Goal: Complete application form

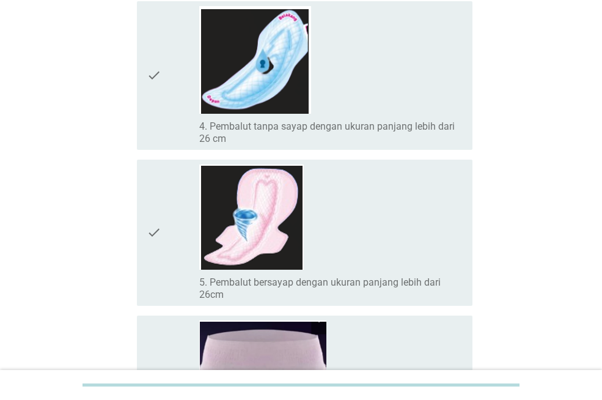
scroll to position [511, 0]
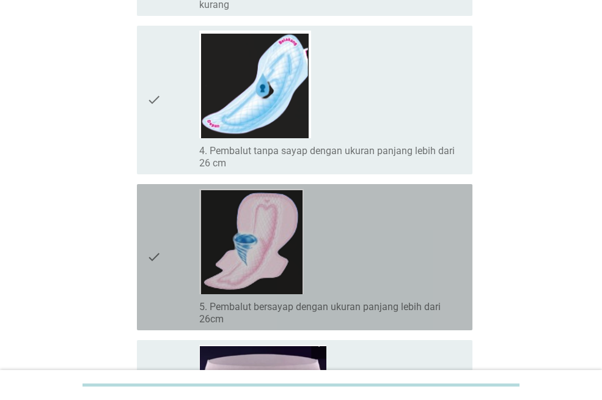
click at [319, 288] on div "check_box_outline_blank 5. Pembalut bersayap dengan ukuran panjang lebih dari 2…" at bounding box center [330, 257] width 263 height 136
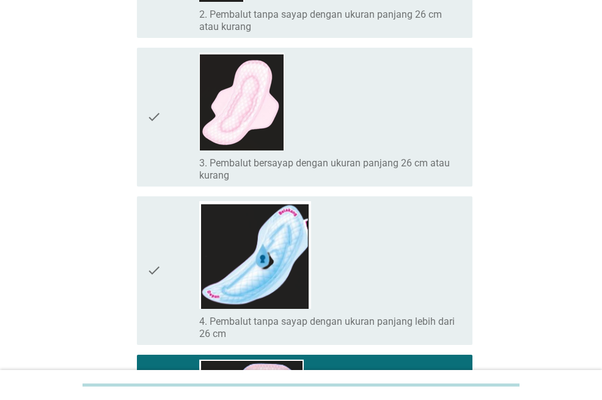
scroll to position [340, 0]
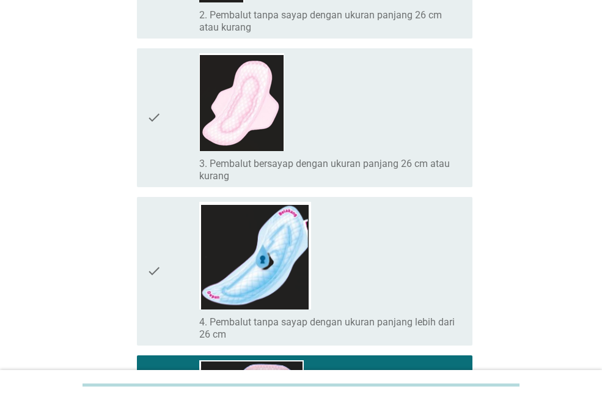
click at [319, 288] on div "check_box_outline_blank 4. Pembalut tanpa sayap dengan ukuran panjang lebih dar…" at bounding box center [330, 271] width 263 height 139
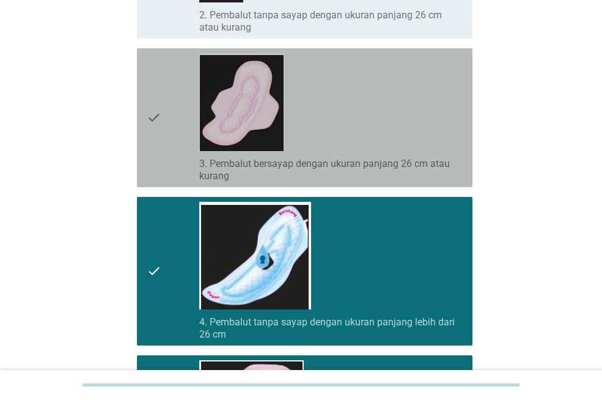
click at [349, 104] on div "check_box_outline_blank 3. Pembalut bersayap dengan ukuran panjang 26 cm atau k…" at bounding box center [330, 117] width 263 height 129
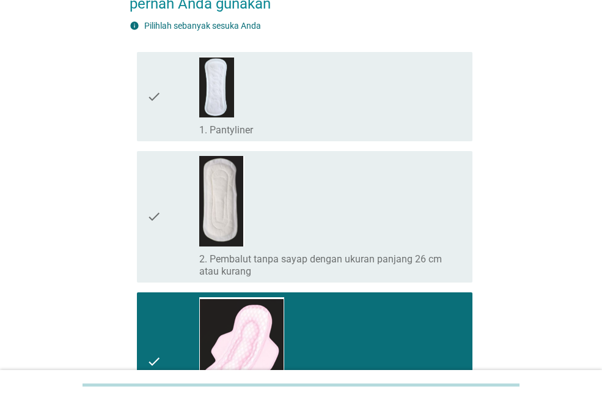
scroll to position [95, 0]
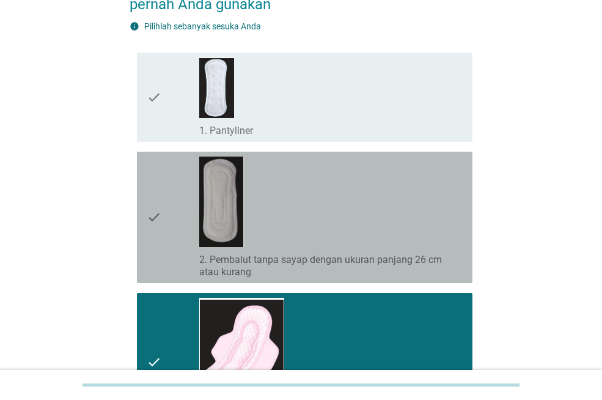
click at [308, 174] on div "check_box_outline_blank 2. Pembalut tanpa sayap dengan ukuran panjang 26 cm ata…" at bounding box center [330, 217] width 263 height 122
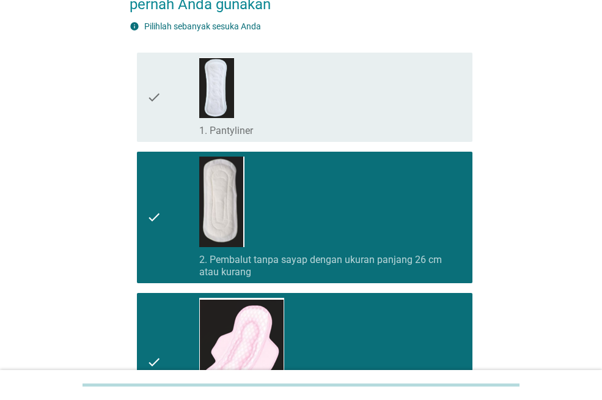
click at [313, 110] on div "check_box_outline_blank 1. Pantyliner" at bounding box center [330, 96] width 263 height 79
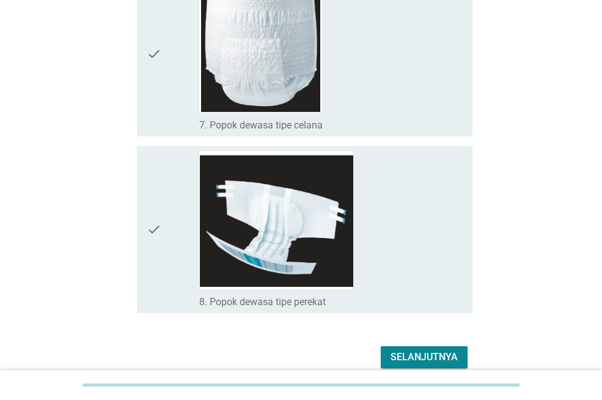
scroll to position [1048, 0]
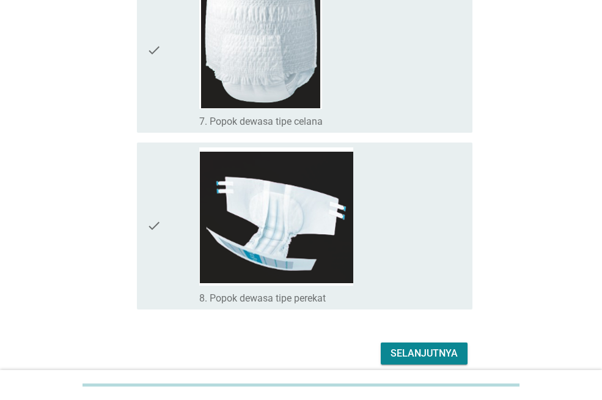
click at [375, 249] on div "check_box_outline_blank 8. Popok dewasa tipe perekat" at bounding box center [330, 225] width 263 height 157
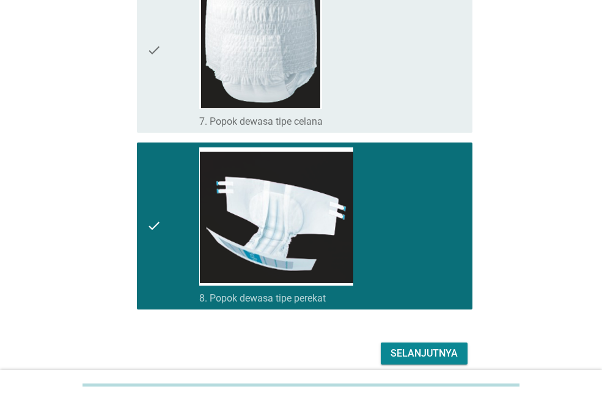
click at [430, 355] on div "Selanjutnya" at bounding box center [423, 353] width 67 height 15
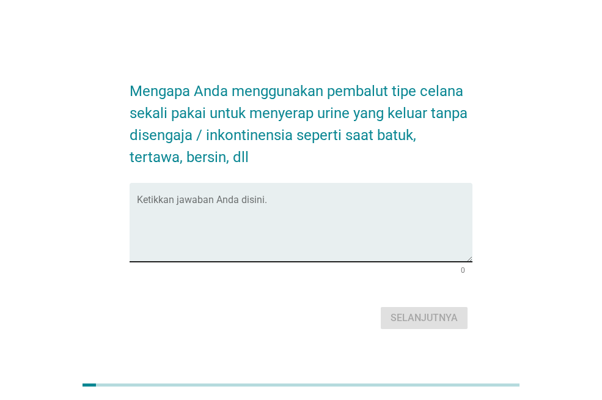
click at [384, 258] on textarea "Ketikkan jawaban Anda disini." at bounding box center [304, 229] width 335 height 64
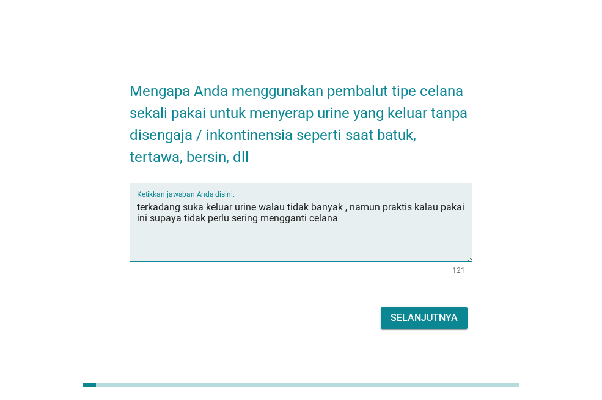
type textarea "terkadang suka keluar urine walau tidak banyak , namun praktis kalau pakai ini …"
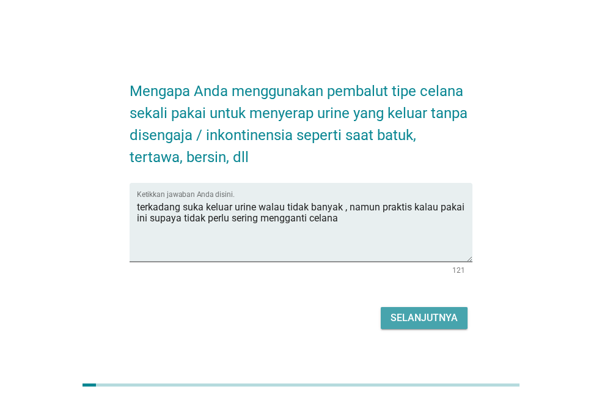
click at [414, 310] on div "Selanjutnya" at bounding box center [423, 317] width 67 height 15
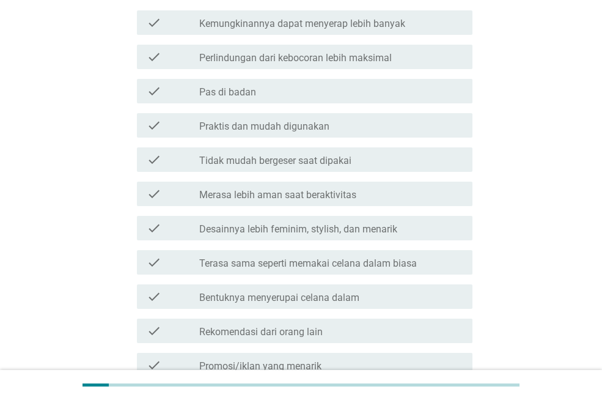
scroll to position [196, 0]
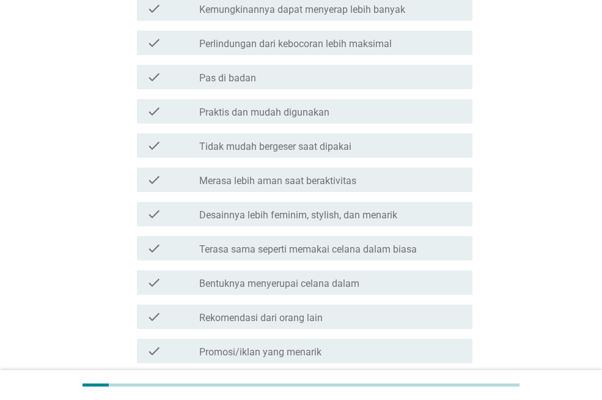
click at [315, 107] on label "Praktis dan mudah digunakan" at bounding box center [264, 112] width 130 height 12
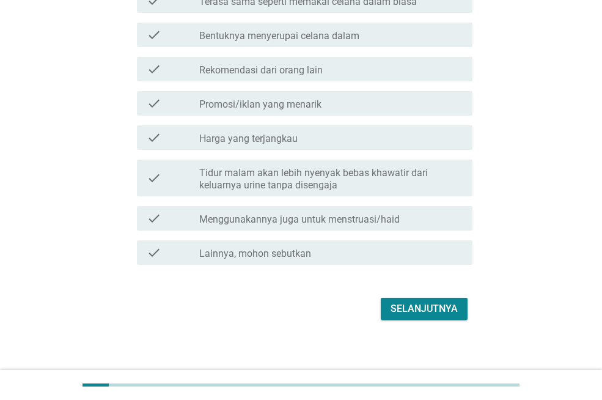
scroll to position [450, 0]
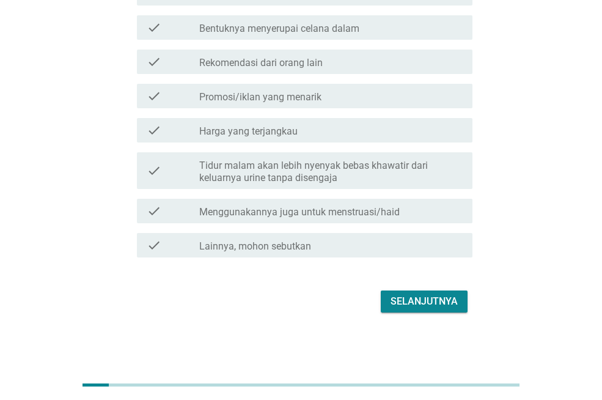
click at [436, 299] on div "Selanjutnya" at bounding box center [423, 301] width 67 height 15
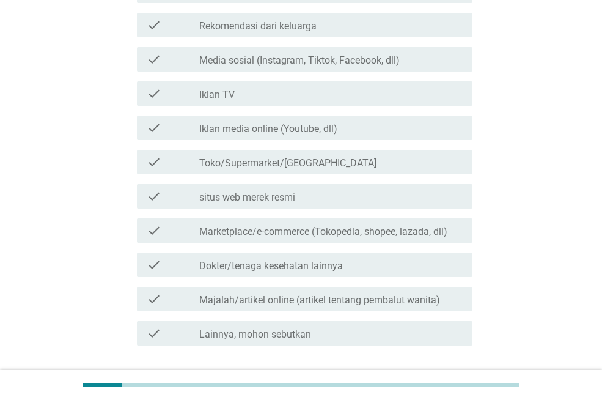
scroll to position [220, 0]
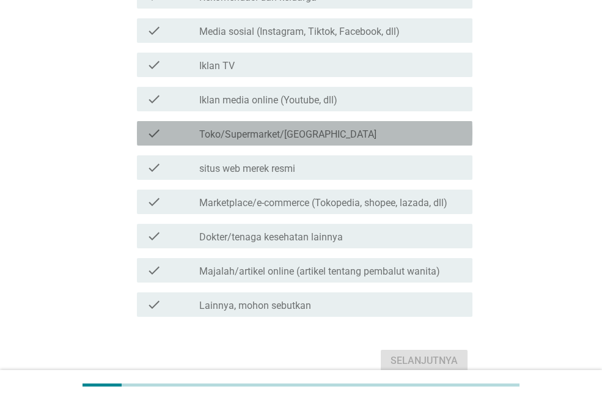
click at [269, 143] on div "check check_box_outline_blank Toko/Supermarket/[GEOGRAPHIC_DATA]" at bounding box center [304, 133] width 335 height 24
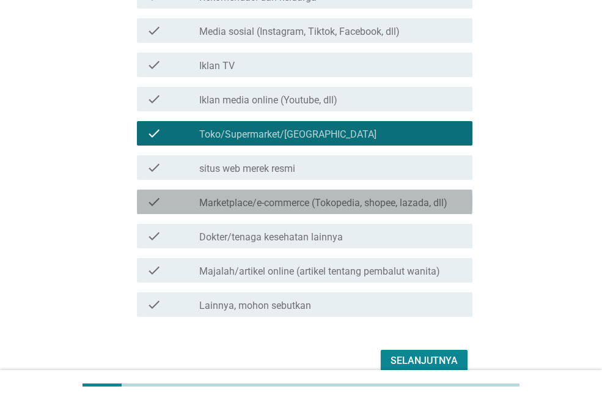
click at [310, 199] on label "Marketplace/e-commerce (Tokopedia, shopee, lazada, dll)" at bounding box center [323, 203] width 248 height 12
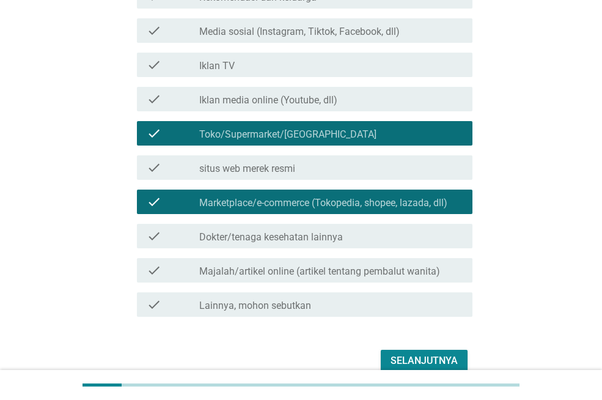
click at [433, 350] on button "Selanjutnya" at bounding box center [424, 360] width 87 height 22
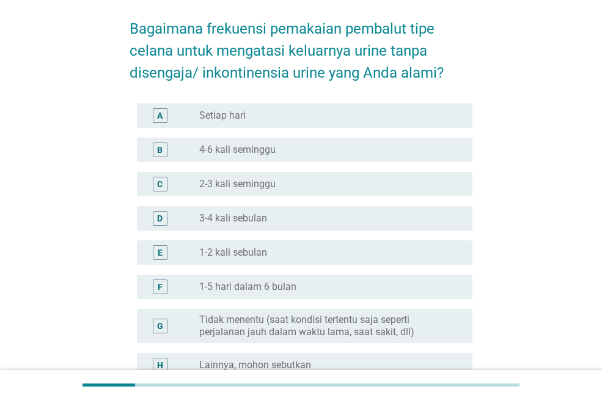
scroll to position [73, 0]
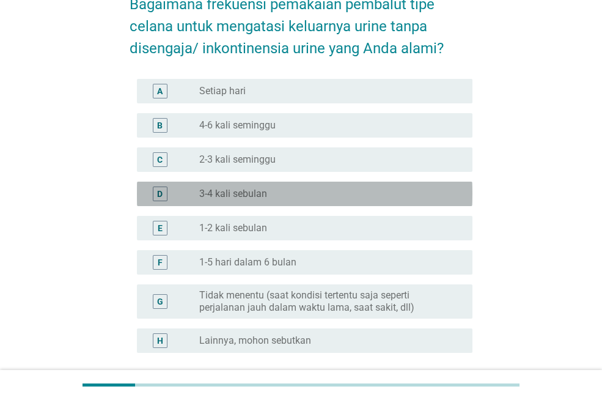
click at [291, 197] on div "radio_button_unchecked 3-4 kali sebulan" at bounding box center [326, 194] width 254 height 12
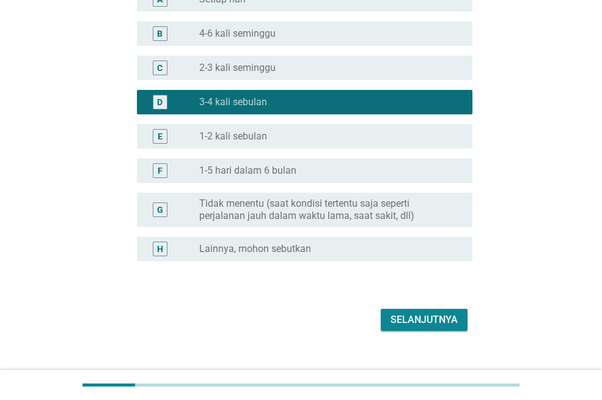
scroll to position [183, 0]
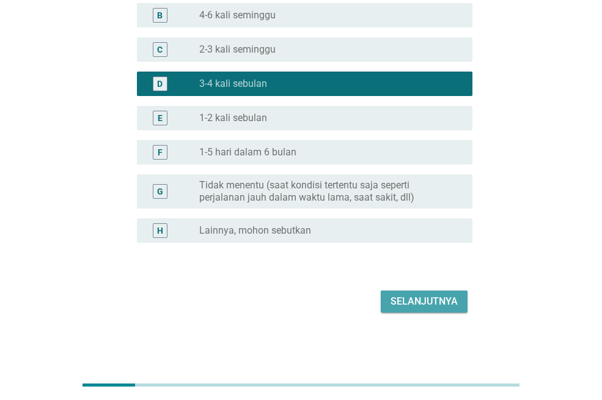
click at [432, 296] on div "Selanjutnya" at bounding box center [423, 301] width 67 height 15
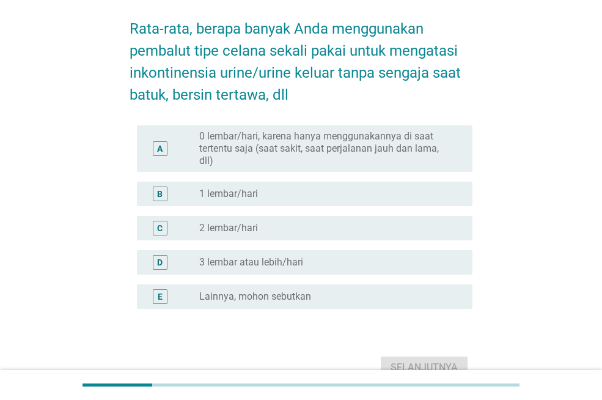
scroll to position [73, 0]
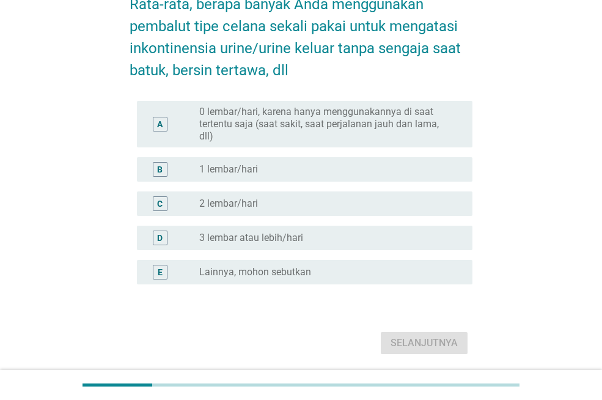
click at [275, 170] on div "radio_button_unchecked 1 lembar/hari" at bounding box center [326, 169] width 254 height 12
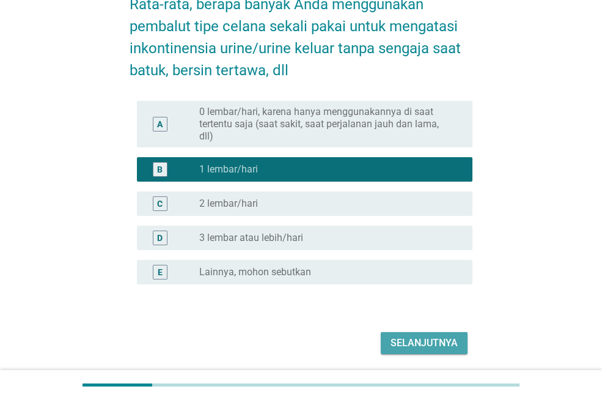
click at [428, 337] on div "Selanjutnya" at bounding box center [423, 342] width 67 height 15
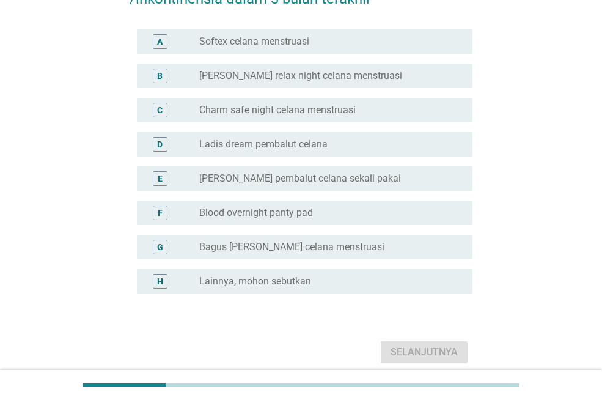
scroll to position [147, 0]
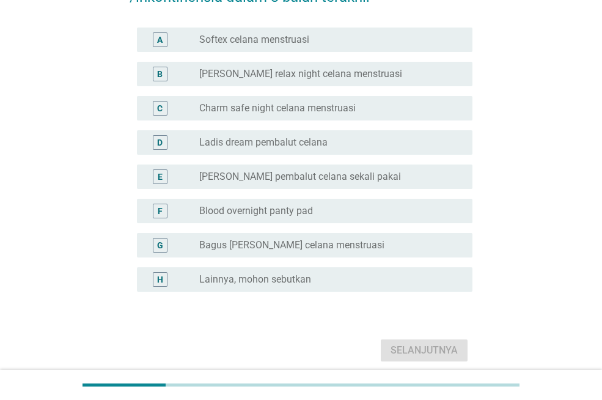
click at [301, 243] on label "Bagus [PERSON_NAME] celana menstruasi" at bounding box center [291, 245] width 185 height 12
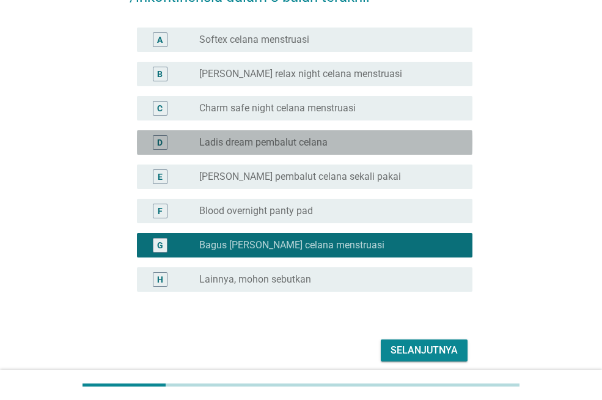
click at [324, 137] on label "Ladis dream pembalut celana" at bounding box center [263, 142] width 128 height 12
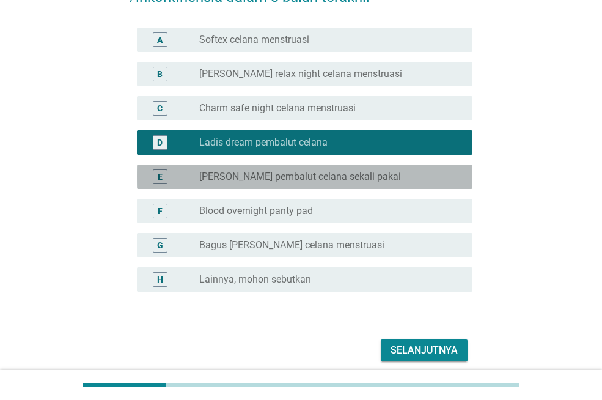
click at [343, 174] on label "[PERSON_NAME] pembalut celana sekali pakai" at bounding box center [300, 176] width 202 height 12
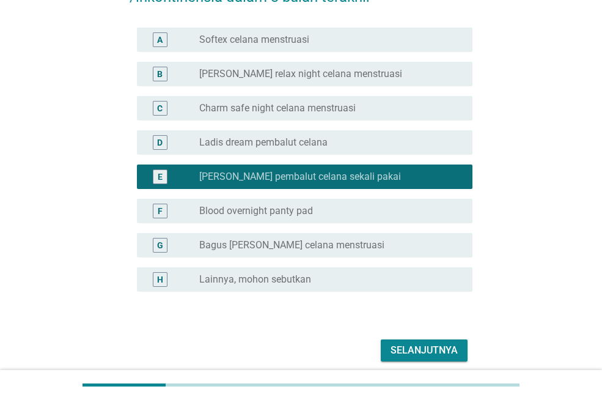
click at [349, 280] on div "radio_button_unchecked Lainnya, mohon sebutkan" at bounding box center [326, 279] width 254 height 12
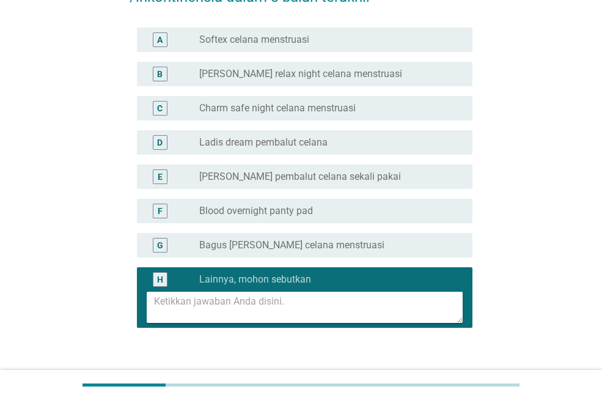
click at [327, 137] on label "Ladis dream pembalut celana" at bounding box center [263, 142] width 128 height 12
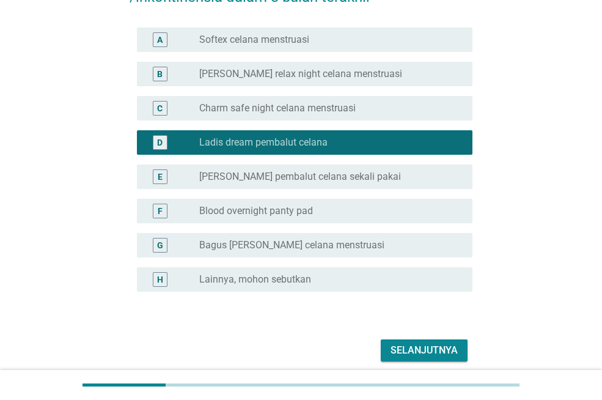
click at [417, 345] on div "Selanjutnya" at bounding box center [423, 350] width 67 height 15
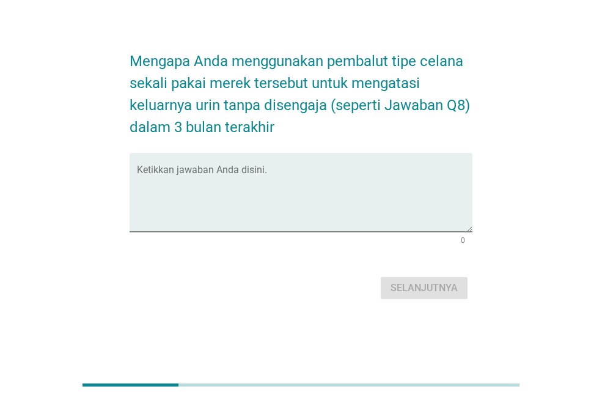
scroll to position [0, 0]
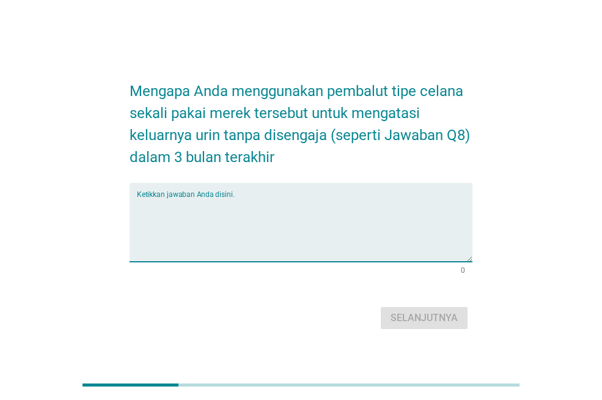
click at [346, 257] on textarea "Ketikkan jawaban Anda disini." at bounding box center [304, 229] width 335 height 64
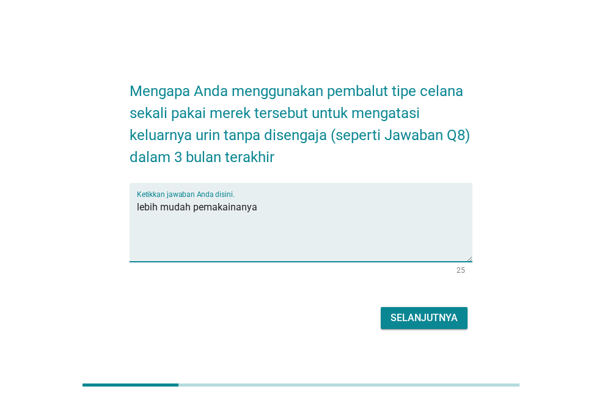
type textarea "lebih mudah pemakainanya"
click at [403, 311] on div "Selanjutnya" at bounding box center [423, 317] width 67 height 15
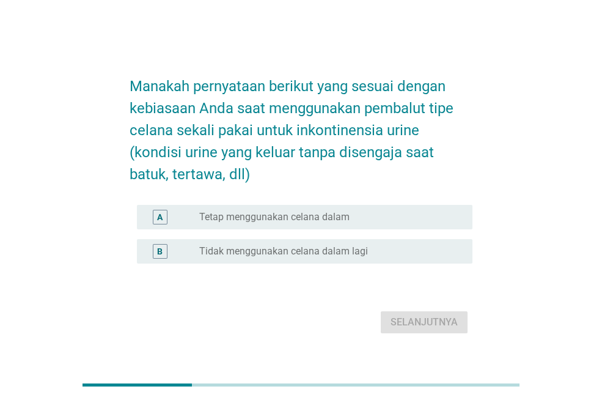
click at [359, 248] on label "Tidak menggunakan celana dalam lagi" at bounding box center [283, 251] width 169 height 12
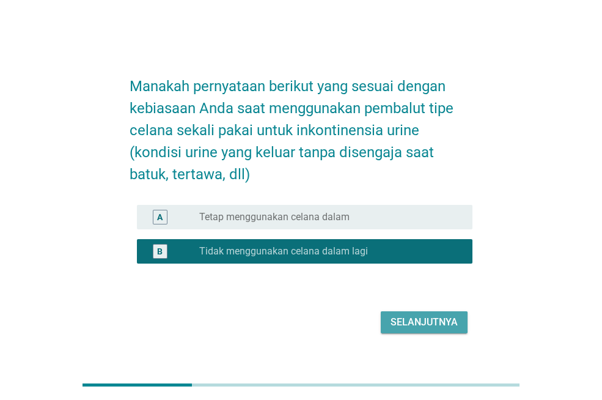
click at [422, 321] on div "Selanjutnya" at bounding box center [423, 322] width 67 height 15
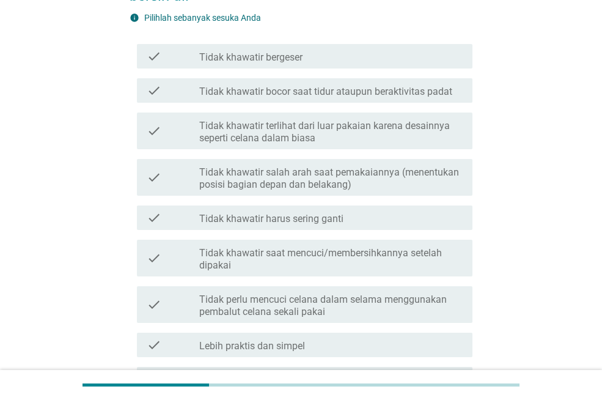
scroll to position [171, 0]
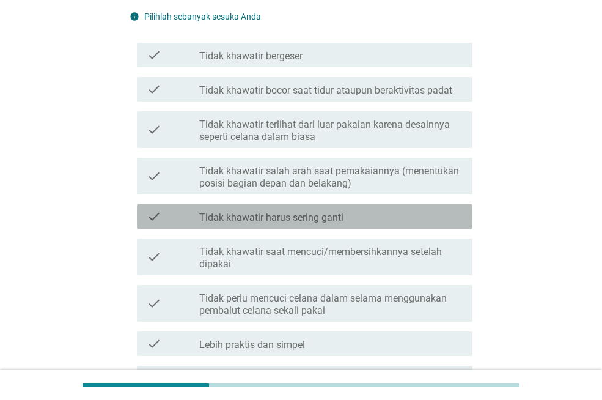
click at [370, 214] on div "check_box_outline_blank Tidak khawatir harus sering ganti" at bounding box center [330, 216] width 263 height 15
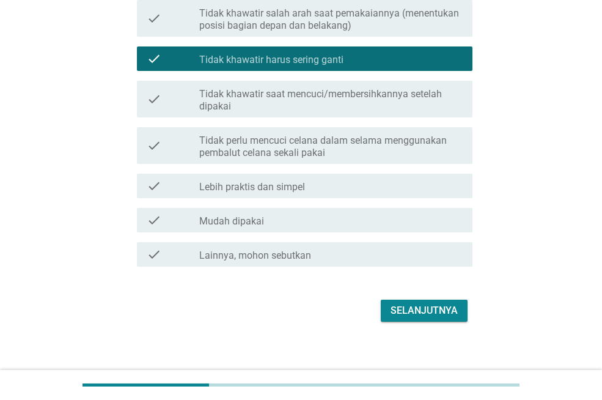
scroll to position [338, 0]
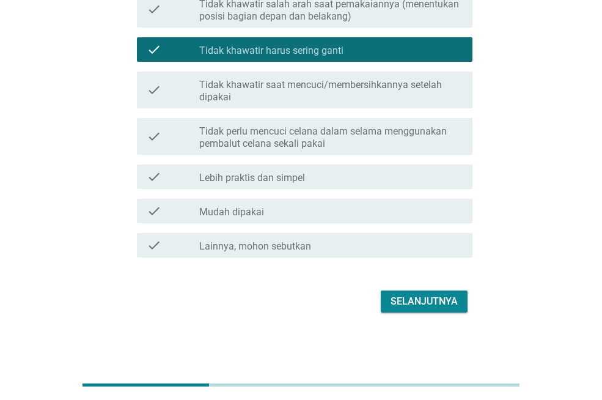
click at [370, 214] on div "check_box_outline_blank Mudah dipakai" at bounding box center [330, 210] width 263 height 15
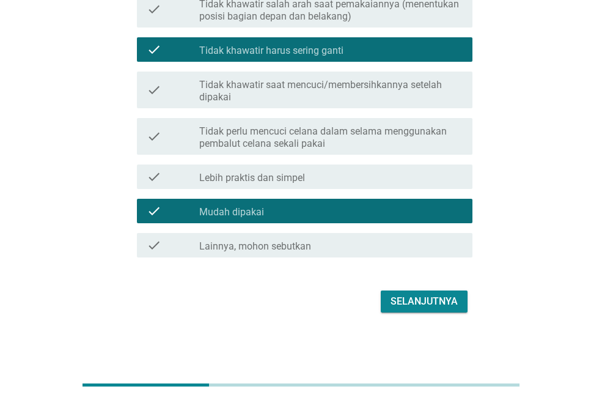
click at [415, 301] on div "Selanjutnya" at bounding box center [423, 301] width 67 height 15
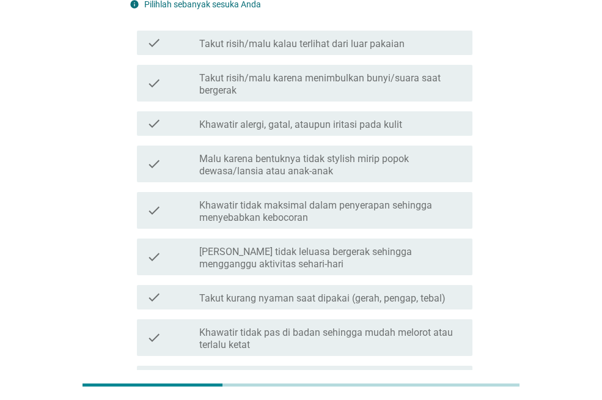
scroll to position [152, 0]
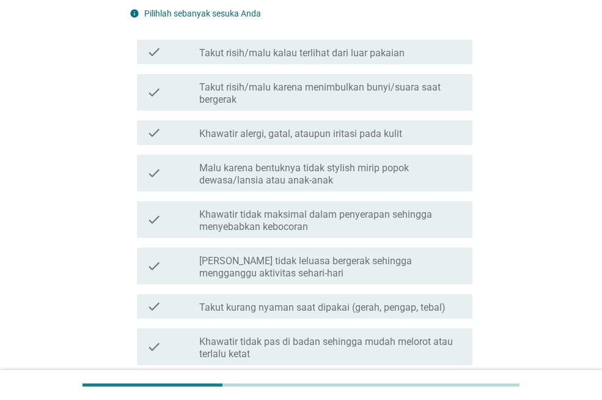
click at [346, 126] on div "check_box_outline_blank Khawatir alergi, gatal, ataupun iritasi pada kulit" at bounding box center [330, 132] width 263 height 15
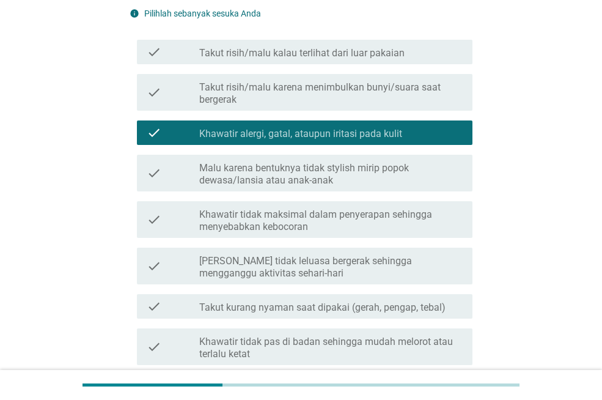
scroll to position [502, 0]
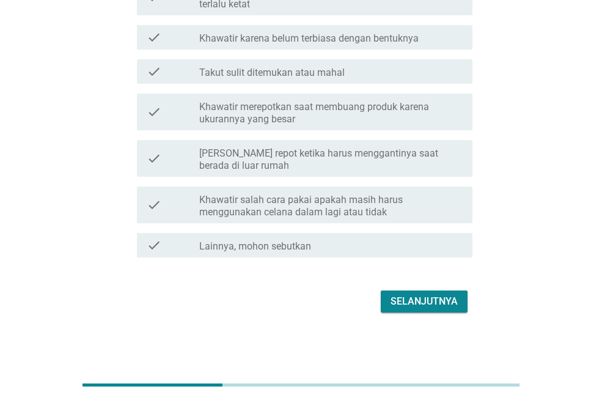
click at [414, 304] on div "Selanjutnya" at bounding box center [423, 301] width 67 height 15
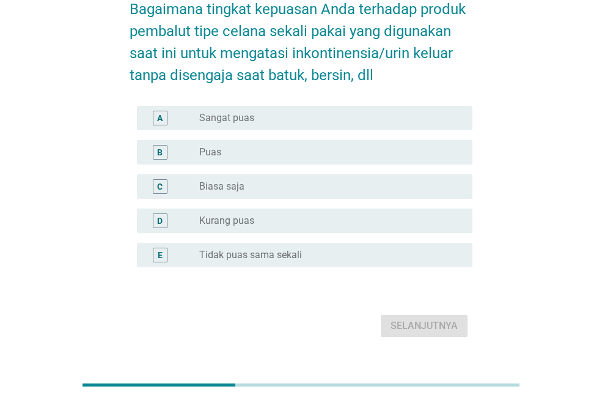
scroll to position [44, 0]
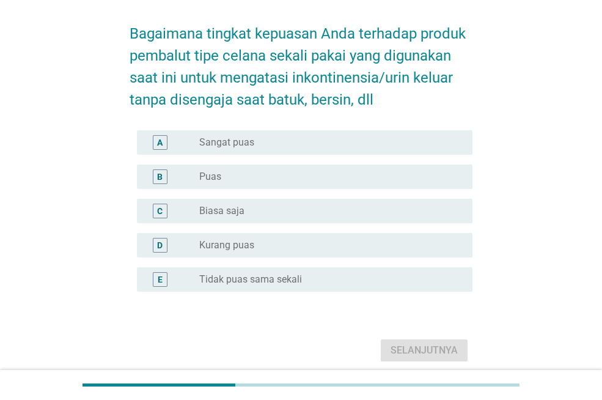
click at [225, 175] on div "radio_button_unchecked Puas" at bounding box center [326, 176] width 254 height 12
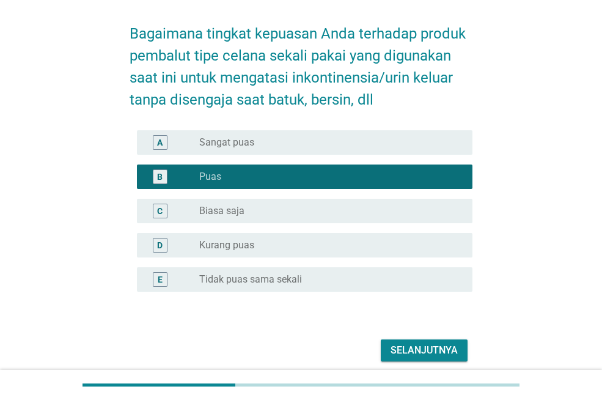
click at [410, 348] on div "Selanjutnya" at bounding box center [423, 350] width 67 height 15
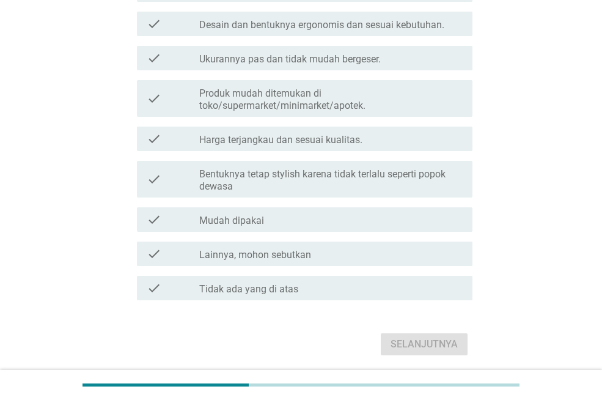
scroll to position [338, 0]
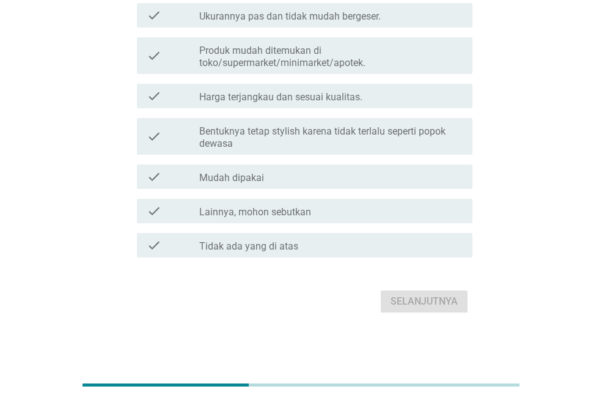
click at [346, 179] on div "check_box_outline_blank Mudah dipakai" at bounding box center [330, 176] width 263 height 15
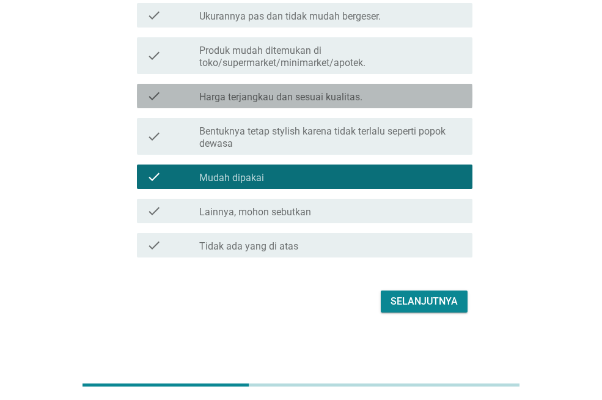
click at [337, 89] on div "check_box_outline_blank Harga terjangkau dan sesuai kualitas." at bounding box center [330, 96] width 263 height 15
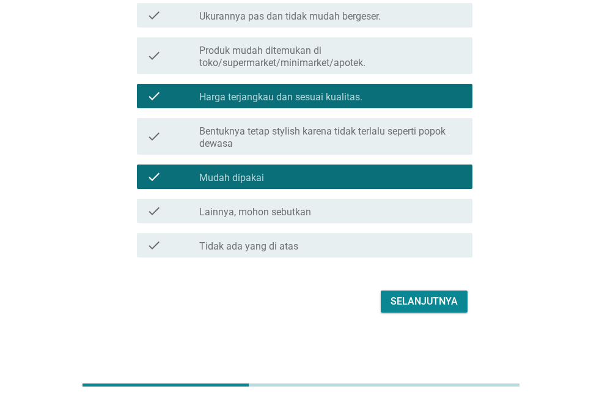
click at [401, 298] on div "Selanjutnya" at bounding box center [423, 301] width 67 height 15
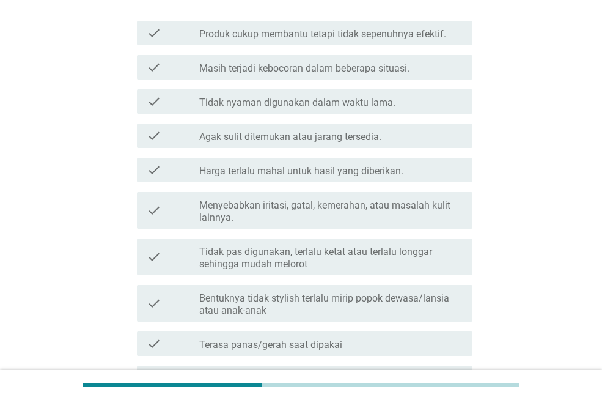
scroll to position [220, 0]
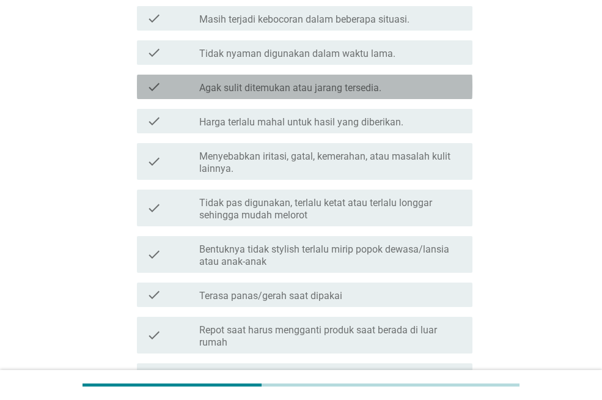
click at [294, 82] on label "Agak sulit ditemukan atau jarang tersedia." at bounding box center [290, 88] width 182 height 12
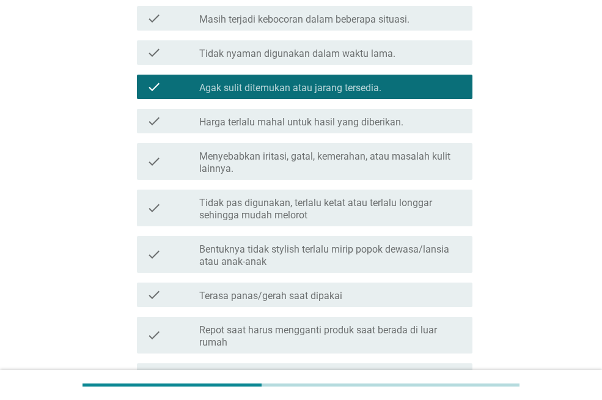
scroll to position [453, 0]
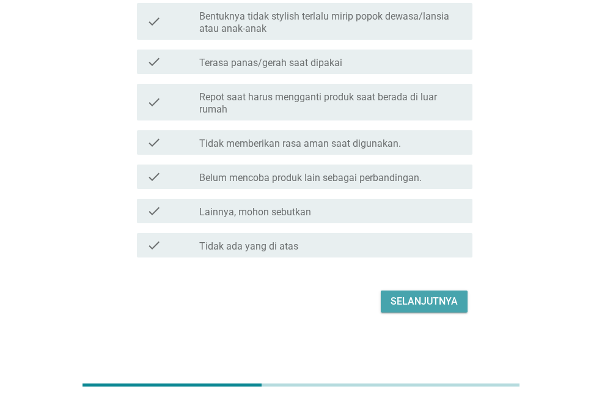
click at [397, 304] on div "Selanjutnya" at bounding box center [423, 301] width 67 height 15
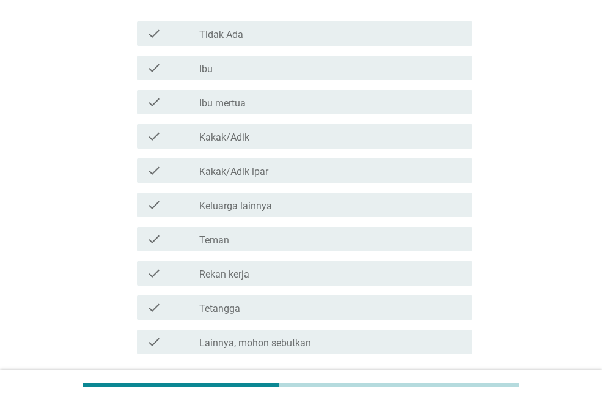
scroll to position [171, 0]
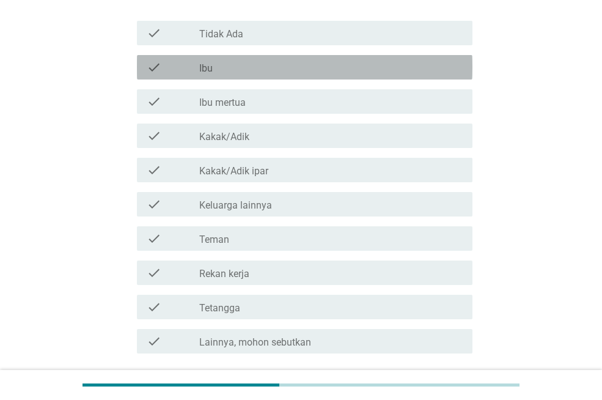
click at [262, 68] on div "check_box_outline_blank Ibu" at bounding box center [330, 67] width 263 height 15
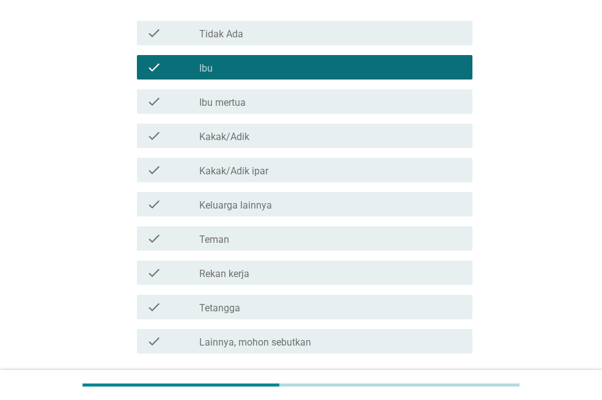
scroll to position [267, 0]
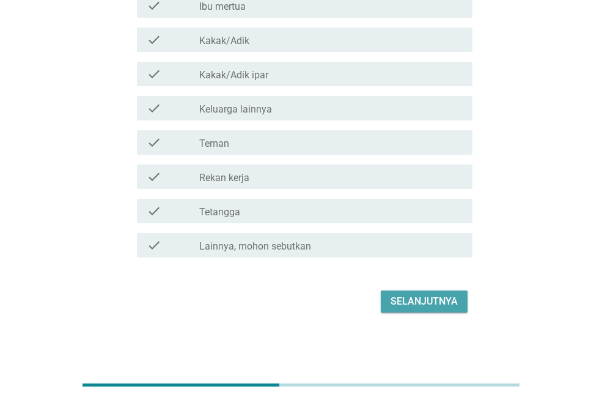
click at [417, 297] on div "Selanjutnya" at bounding box center [423, 301] width 67 height 15
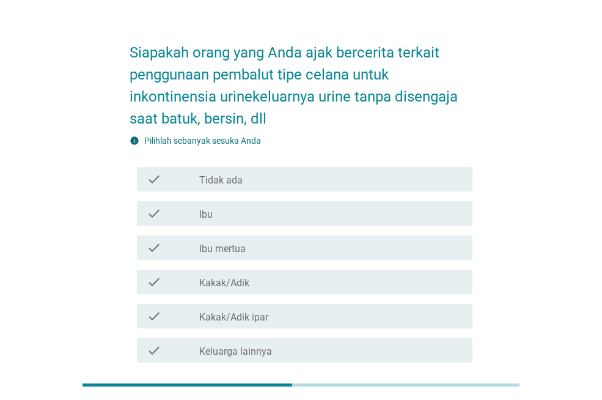
scroll to position [0, 0]
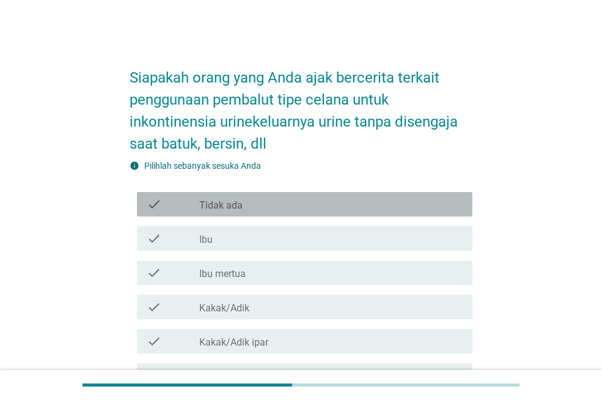
click at [255, 195] on div "check check_box_outline_blank Tidak ada" at bounding box center [304, 204] width 335 height 24
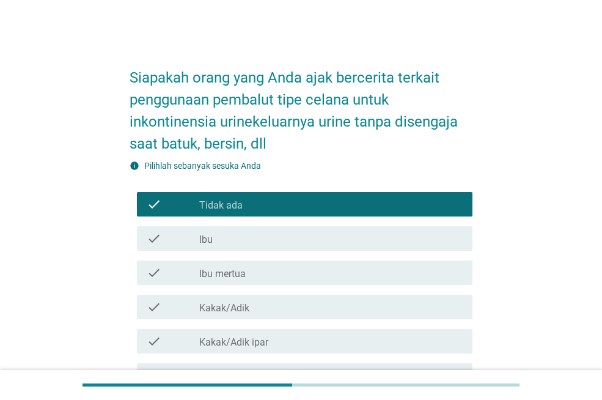
scroll to position [267, 0]
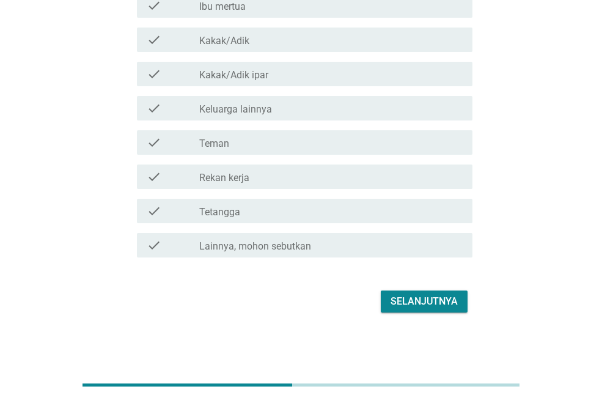
click at [393, 295] on div "Selanjutnya" at bounding box center [423, 301] width 67 height 15
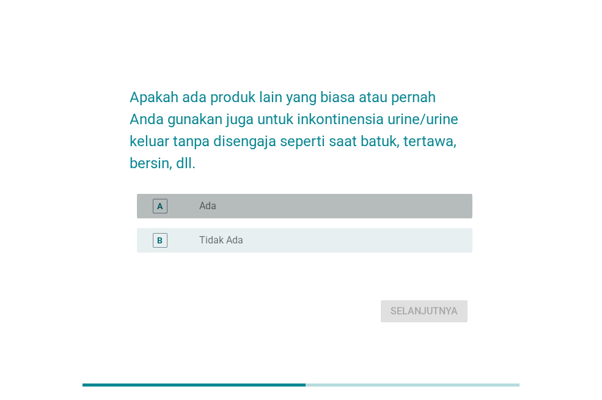
click at [309, 208] on div "radio_button_unchecked Ada" at bounding box center [326, 206] width 254 height 12
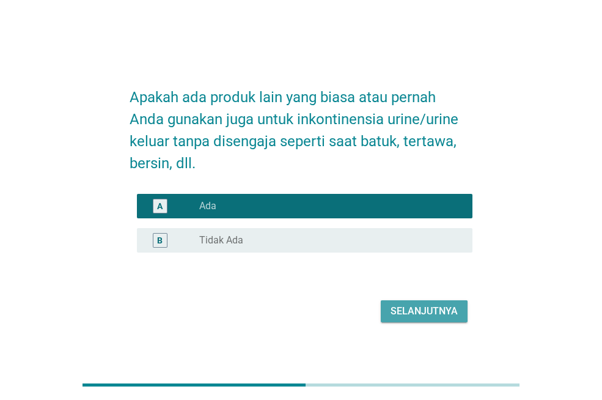
click at [418, 309] on div "Selanjutnya" at bounding box center [423, 311] width 67 height 15
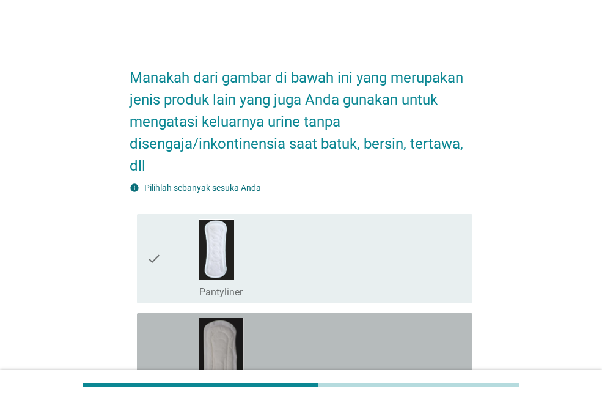
click at [328, 333] on div "check_box_outline_blank Pembalut tanpa sayap dengan ukuran panjang 26 cm atau k…" at bounding box center [330, 379] width 263 height 122
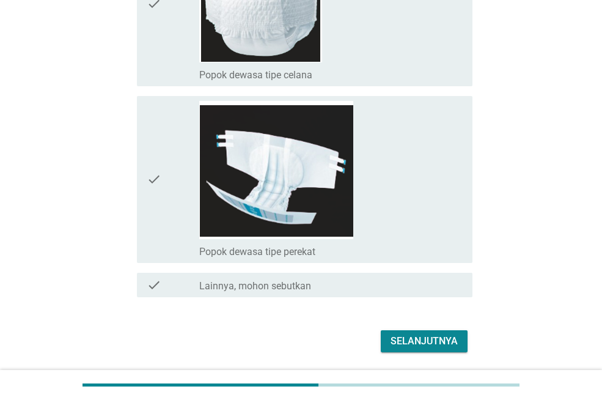
scroll to position [1020, 0]
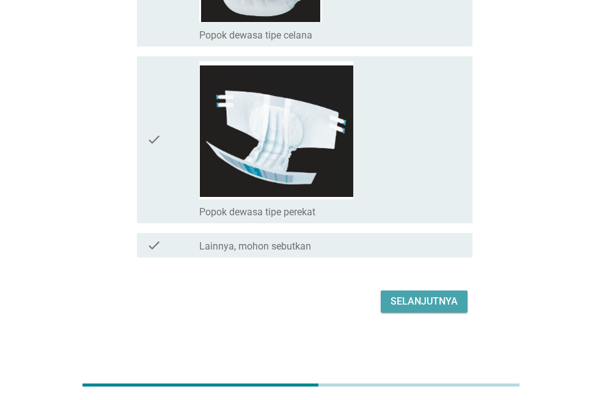
click at [395, 304] on div "Selanjutnya" at bounding box center [423, 301] width 67 height 15
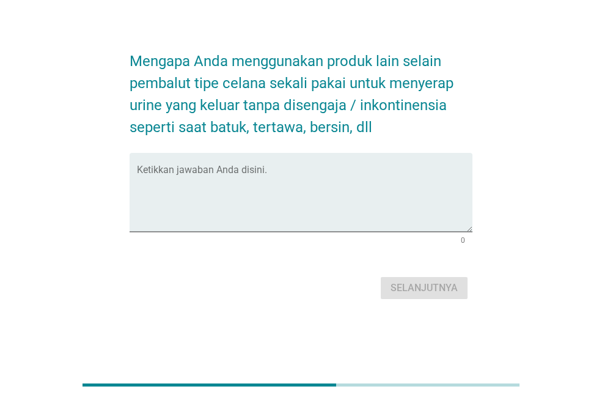
scroll to position [0, 0]
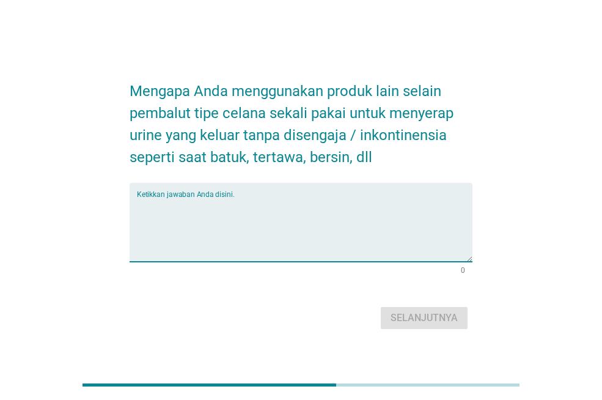
click at [299, 255] on textarea "Ketikkan jawaban Anda disini." at bounding box center [304, 229] width 335 height 64
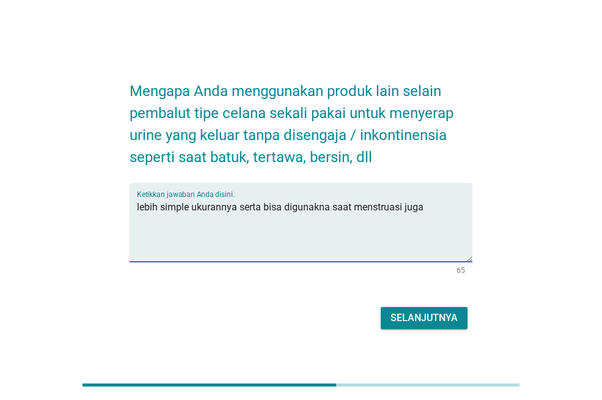
type textarea "lebih simple ukurannya serta bisa digunakna saat menstruasi juga"
click at [415, 316] on div "Selanjutnya" at bounding box center [423, 317] width 67 height 15
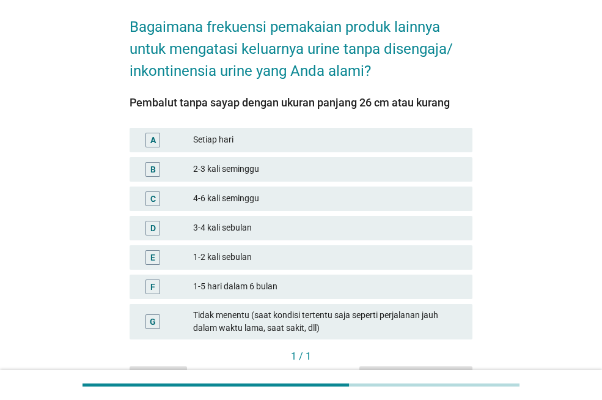
scroll to position [73, 0]
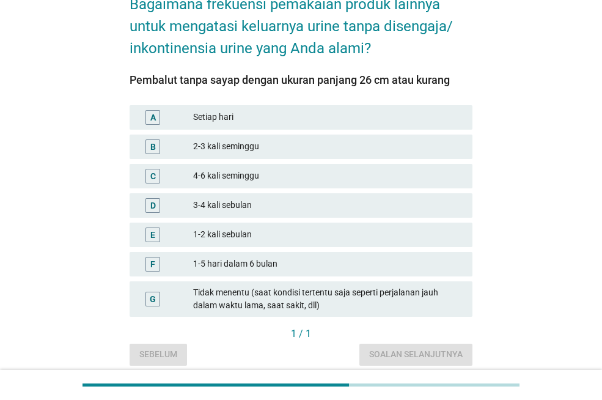
click at [282, 210] on div "3-4 kali sebulan" at bounding box center [327, 205] width 269 height 15
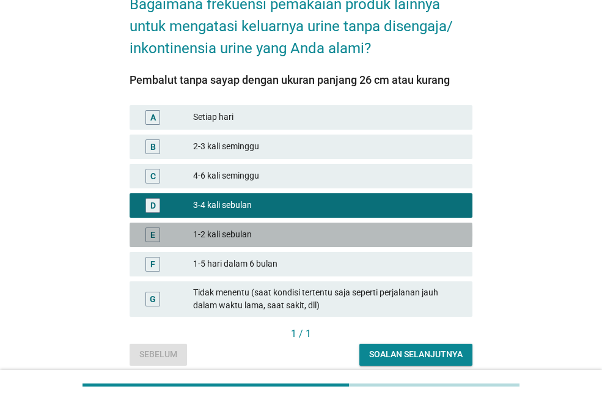
click at [302, 228] on div "1-2 kali sebulan" at bounding box center [327, 234] width 269 height 15
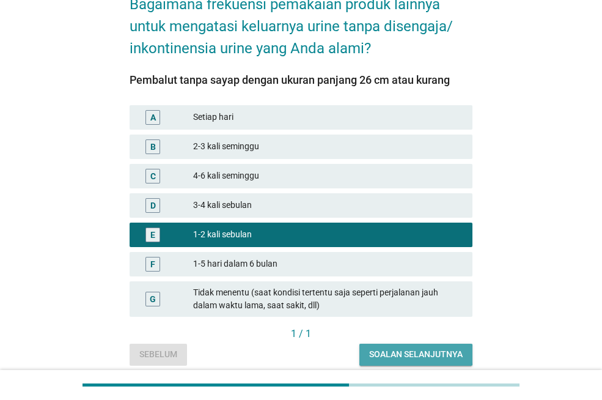
click at [397, 356] on div "Soalan selanjutnya" at bounding box center [415, 354] width 93 height 13
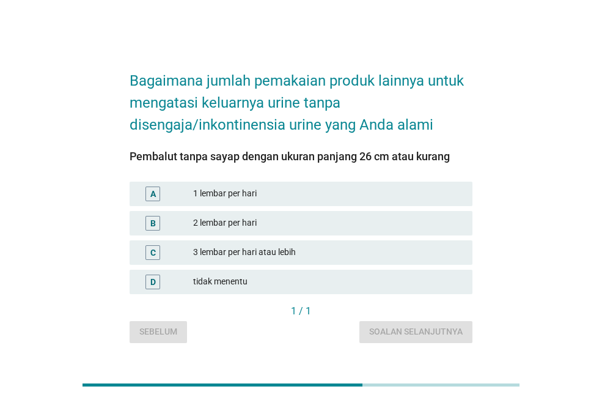
click at [263, 194] on div "1 lembar per hari" at bounding box center [327, 193] width 269 height 15
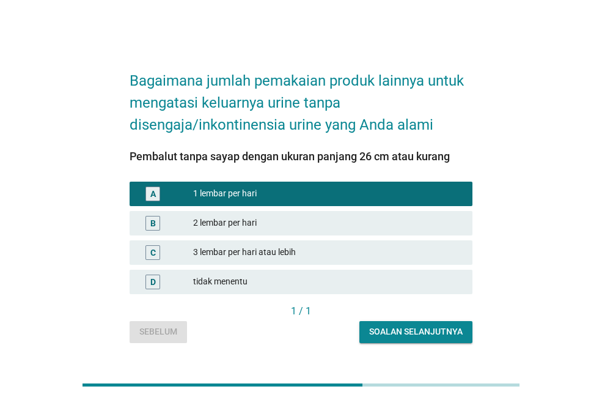
click at [387, 329] on div "Soalan selanjutnya" at bounding box center [415, 331] width 93 height 13
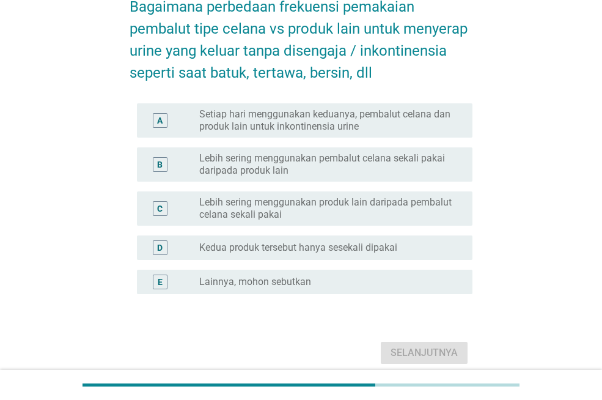
scroll to position [73, 0]
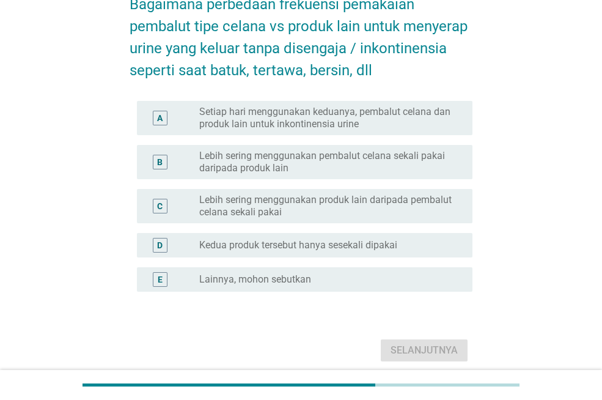
click at [307, 238] on div "radio_button_unchecked Kedua produk tersebut hanya sesekali dipakai" at bounding box center [330, 245] width 263 height 15
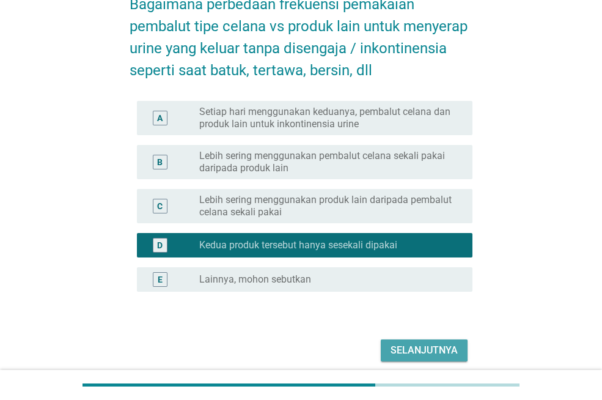
click at [405, 349] on div "Selanjutnya" at bounding box center [423, 350] width 67 height 15
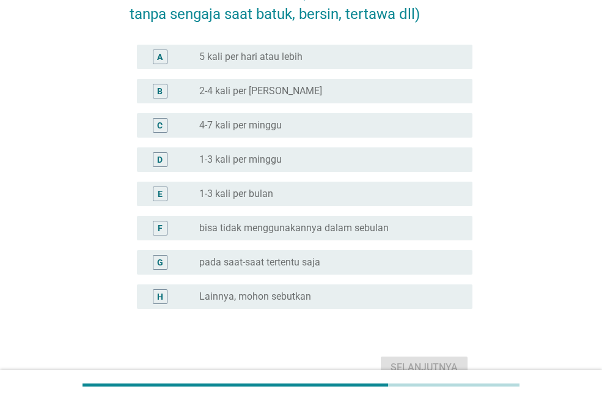
scroll to position [122, 0]
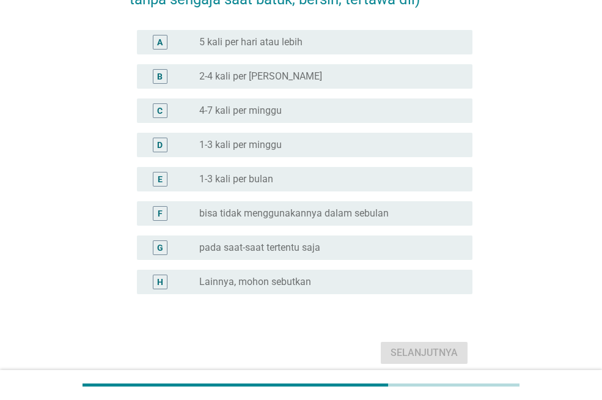
click at [276, 177] on div "radio_button_unchecked 1-3 kali per bulan" at bounding box center [326, 179] width 254 height 12
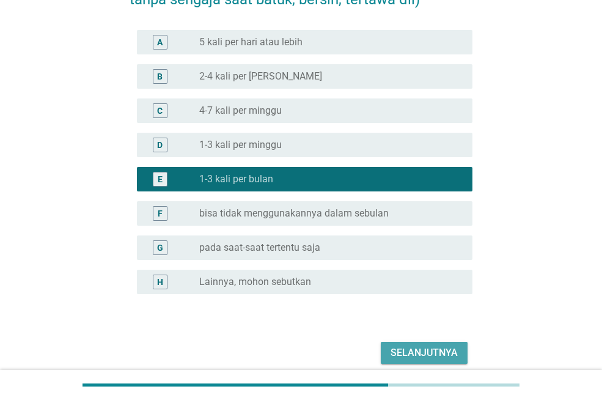
click at [433, 355] on div "Selanjutnya" at bounding box center [423, 352] width 67 height 15
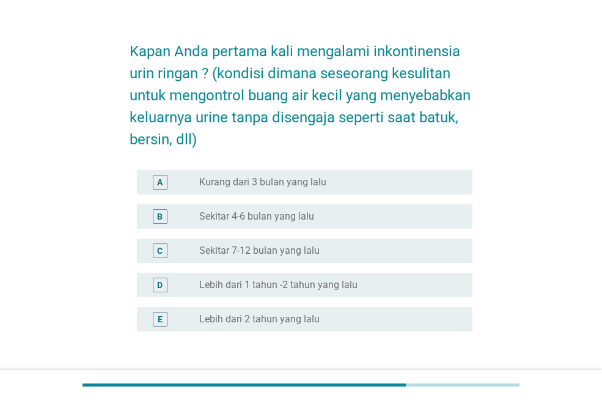
scroll to position [49, 0]
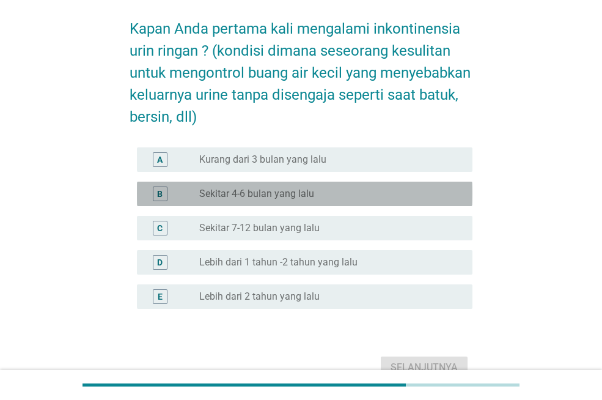
click at [247, 205] on div "B radio_button_unchecked Sekitar 4-6 bulan yang lalu" at bounding box center [304, 193] width 335 height 24
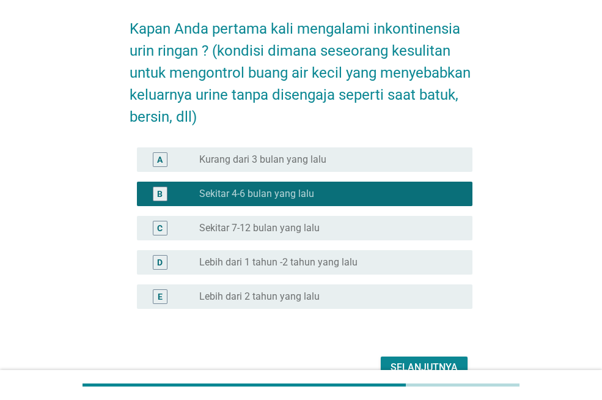
click at [422, 366] on div "Selanjutnya" at bounding box center [423, 367] width 67 height 15
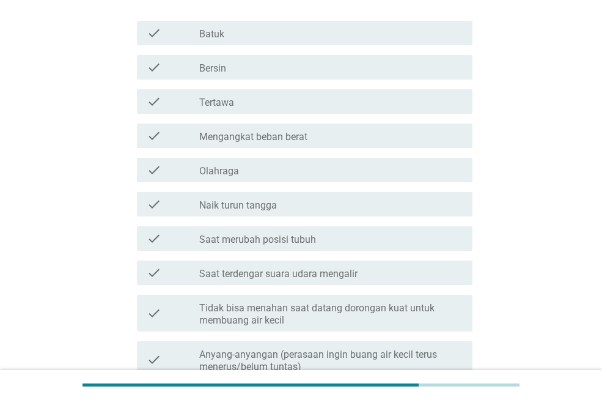
scroll to position [147, 0]
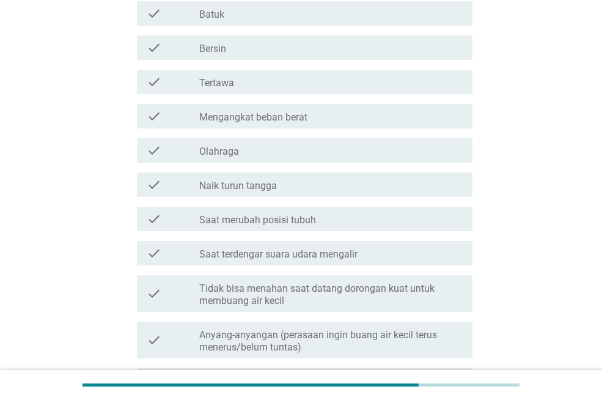
click at [218, 153] on label "Olahraga" at bounding box center [219, 151] width 40 height 12
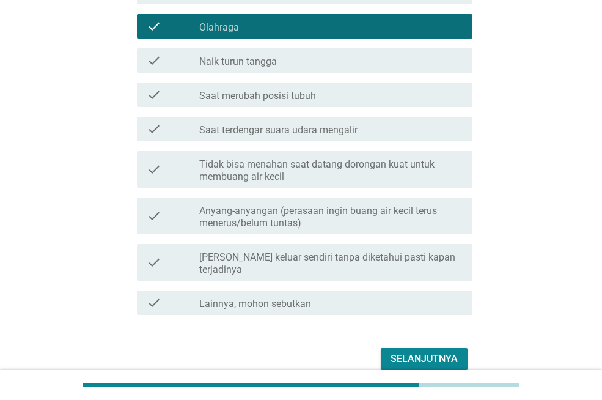
scroll to position [316, 0]
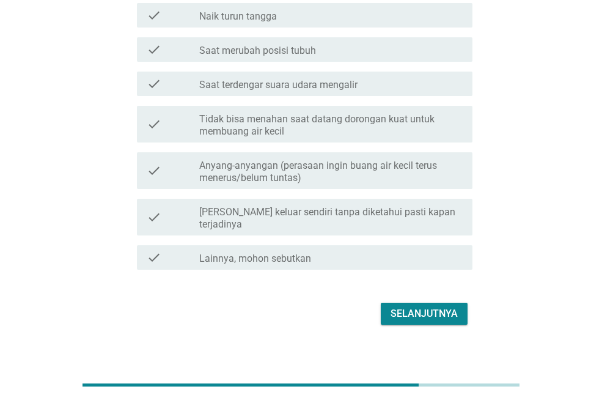
click at [251, 128] on label "Tidak bisa menahan saat datang dorongan kuat untuk membuang air kecil" at bounding box center [330, 125] width 263 height 24
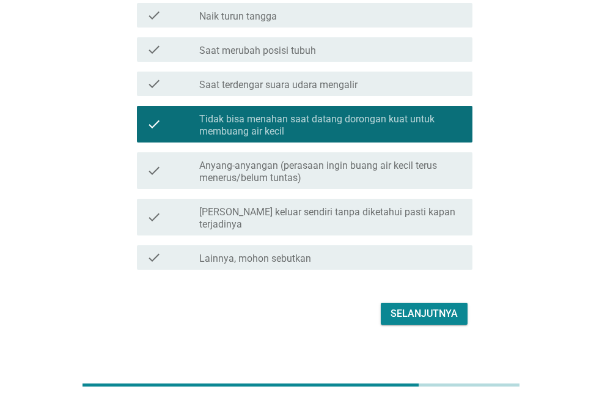
click at [257, 172] on label "Anyang-anyangan (perasaan ingin buang air kecil terus menerus/belum tuntas)" at bounding box center [330, 171] width 263 height 24
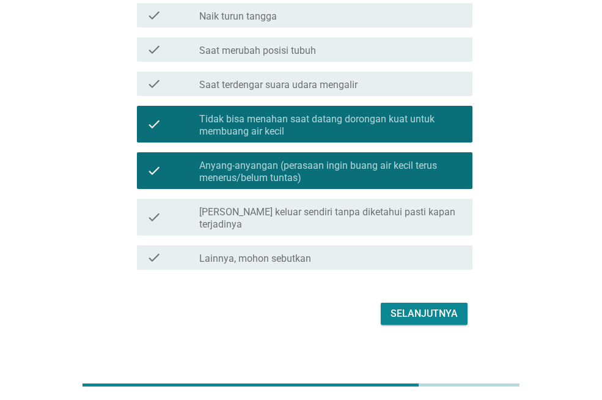
click at [413, 306] on div "Selanjutnya" at bounding box center [423, 313] width 67 height 15
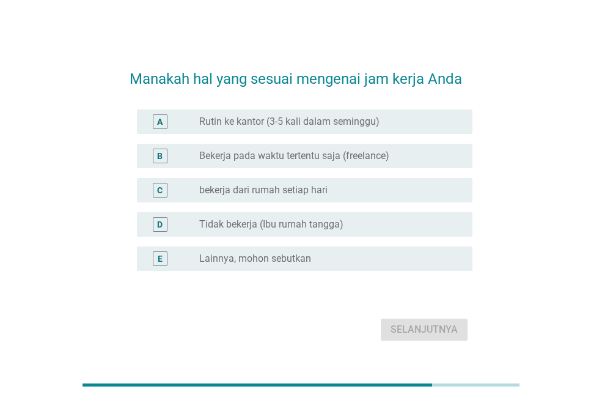
click at [235, 106] on div "A radio_button_unchecked Rutin ke kantor (3-5 kali dalam seminggu)" at bounding box center [301, 121] width 343 height 34
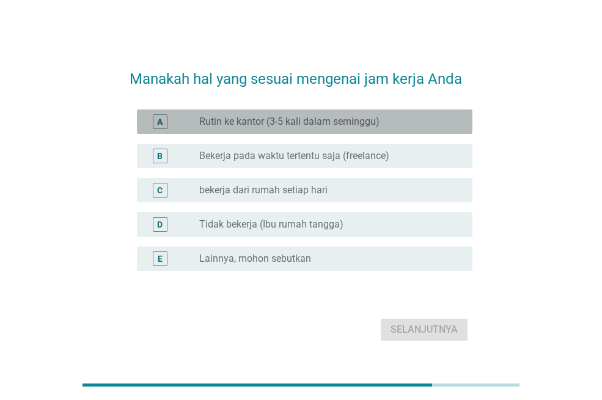
click at [235, 122] on label "Rutin ke kantor (3-5 kali dalam seminggu)" at bounding box center [289, 121] width 180 height 12
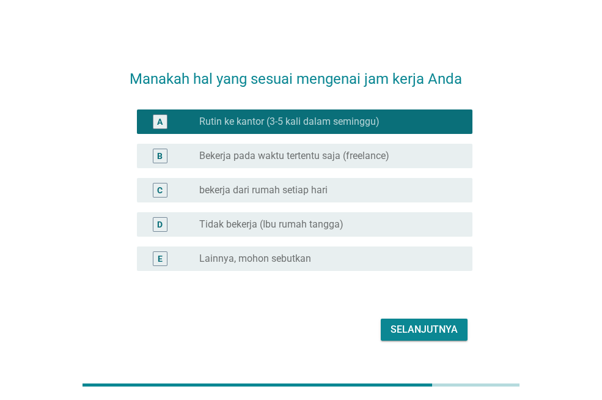
click at [417, 331] on div "Selanjutnya" at bounding box center [423, 329] width 67 height 15
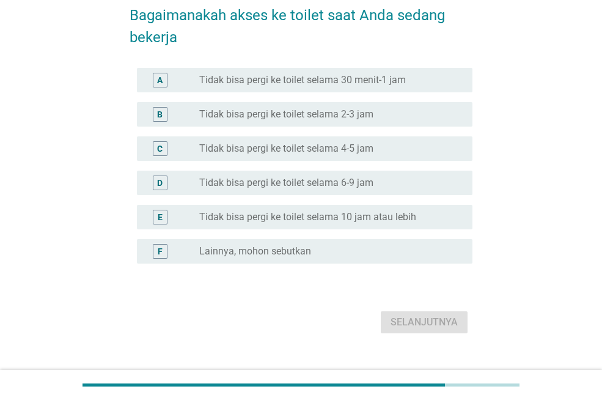
scroll to position [73, 0]
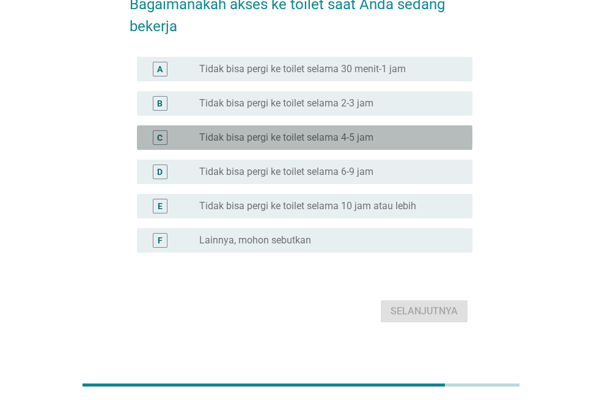
click at [282, 132] on label "Tidak bisa pergi ke toilet selama 4-5 jam" at bounding box center [286, 137] width 174 height 12
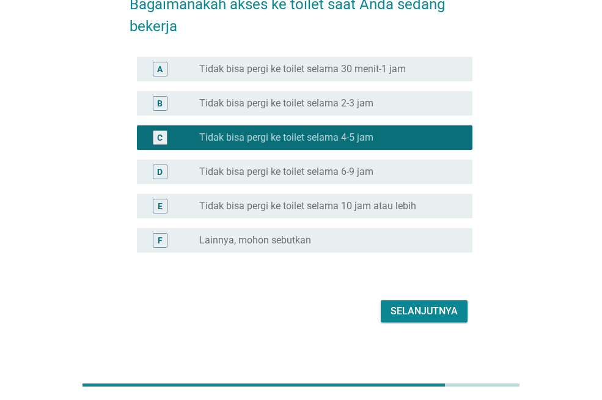
click at [417, 306] on div "Selanjutnya" at bounding box center [423, 311] width 67 height 15
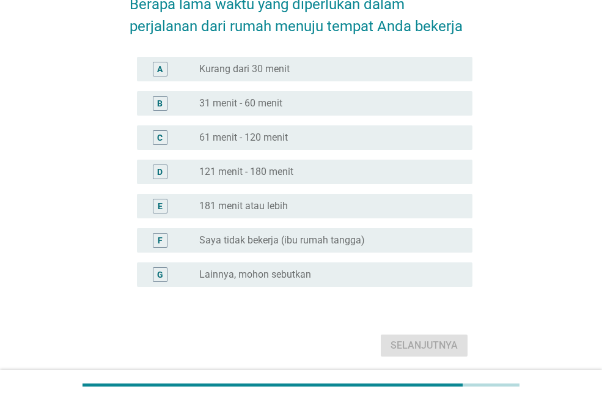
click at [257, 107] on label "31 menit - 60 menit" at bounding box center [240, 103] width 83 height 12
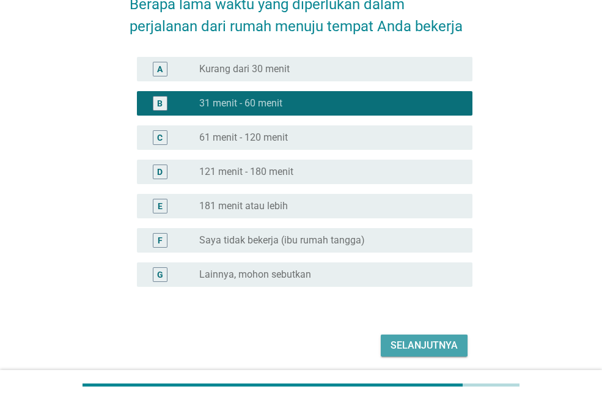
click at [418, 351] on div "Selanjutnya" at bounding box center [423, 345] width 67 height 15
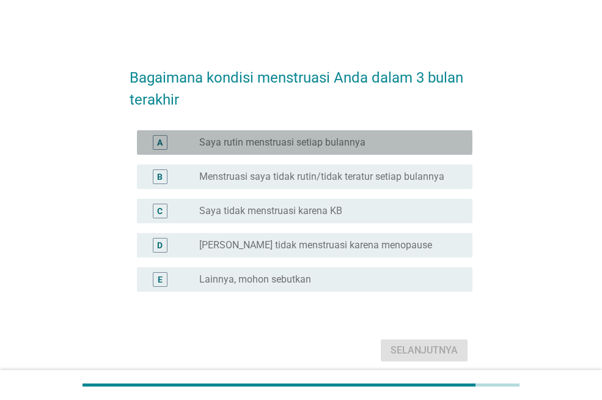
click at [265, 148] on div "radio_button_unchecked Saya rutin menstruasi setiap bulannya" at bounding box center [330, 142] width 263 height 15
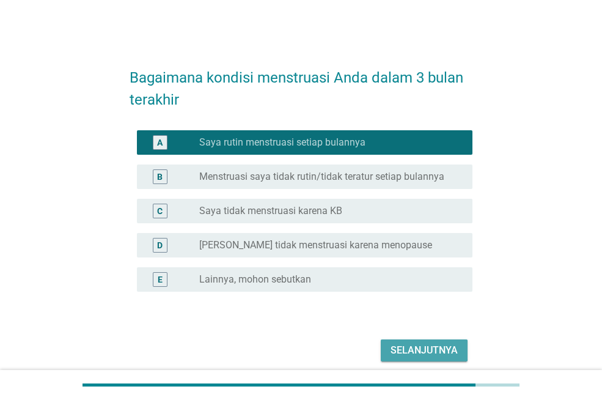
click at [398, 348] on div "Selanjutnya" at bounding box center [423, 350] width 67 height 15
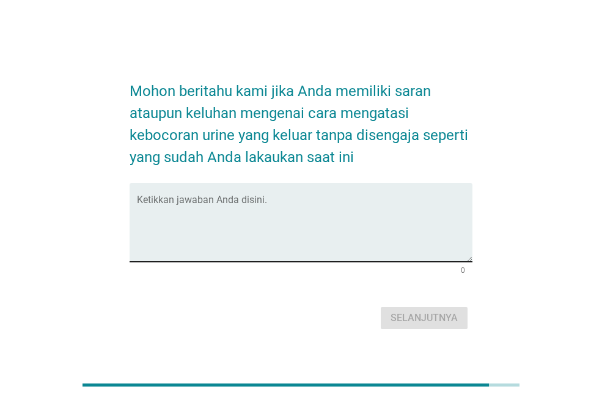
click at [283, 237] on textarea "Ketikkan jawaban Anda disini." at bounding box center [304, 229] width 335 height 64
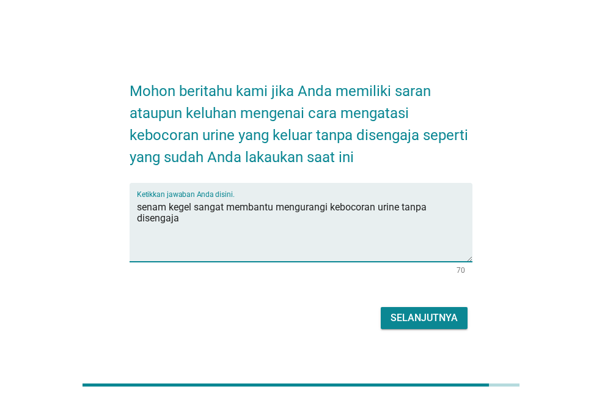
type textarea "senam kegel sangat membantu mengurangi kebocoran urine tanpa disengaja"
click at [415, 317] on div "Selanjutnya" at bounding box center [423, 317] width 67 height 15
